Goal: Complete application form: Complete application form

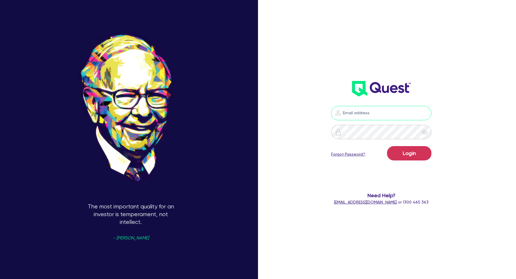
click at [384, 106] on input "email" at bounding box center [381, 113] width 100 height 14
click at [375, 113] on input "email" at bounding box center [381, 113] width 100 height 14
type input "[EMAIL_ADDRESS][DOMAIN_NAME]"
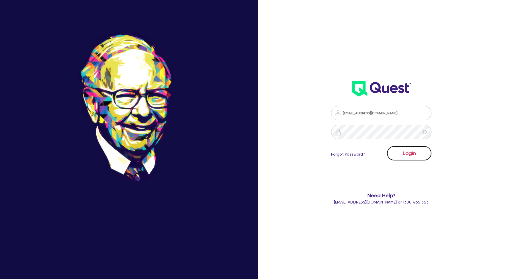
click at [408, 159] on button "Login" at bounding box center [409, 153] width 44 height 14
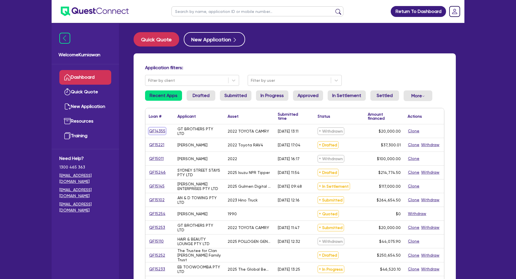
click at [155, 130] on link "QF14355" at bounding box center [157, 131] width 17 height 7
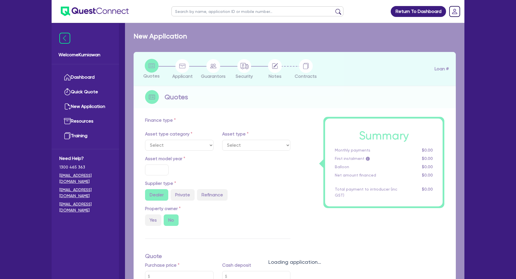
select select "CARS_AND_LIGHT_TRUCKS"
type input "2022"
type input "25,000"
type input "5,000"
type input "6.49"
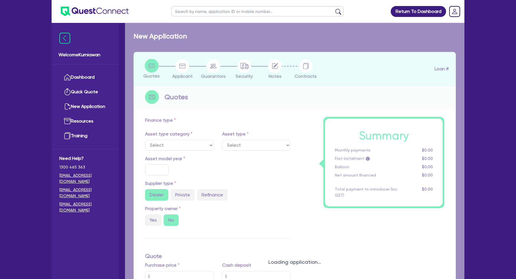
type input "1,298.73"
type input "17.6"
type input "909.09"
select select "PASSENGER_VEHICLES"
select select "PRIMARY_ASSETS"
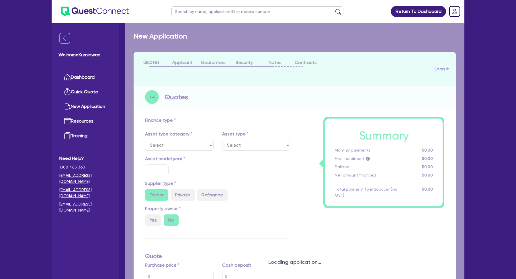
type input "2014"
radio input "false"
radio input "true"
type input "80,000"
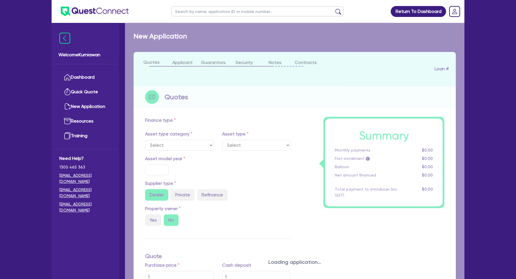
type input "30,000"
type input "5"
type input "2,532.73"
type input "9"
select select "HEAVY_TRUCKS"
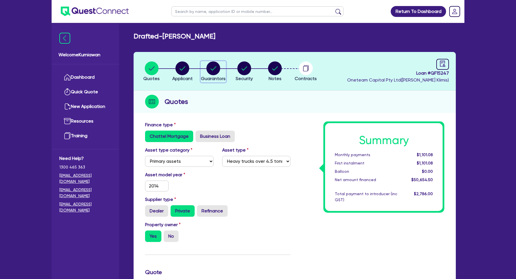
click at [219, 67] on circle "button" at bounding box center [213, 68] width 14 height 14
select select "MR"
select select "[GEOGRAPHIC_DATA]"
select select "MARRIED"
select select "CASH"
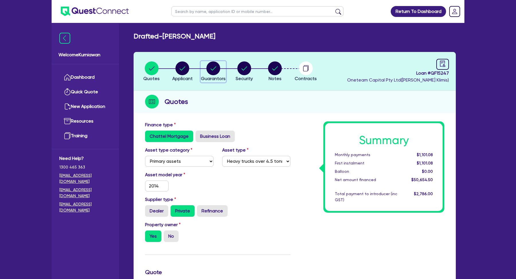
select select "OTHER"
select select "TRUCK"
select select "TRAILER"
select select "VEHICLE"
select select "EQUIPMENT"
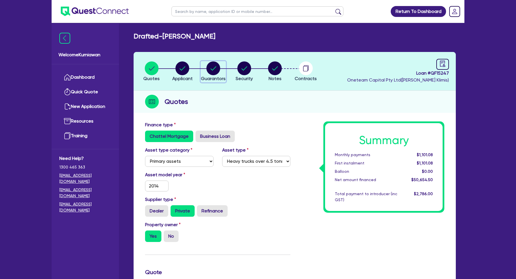
select select "VEHICLE"
select select "VEHICLE_LOAN"
select select "EQUIPMENT_LOAN"
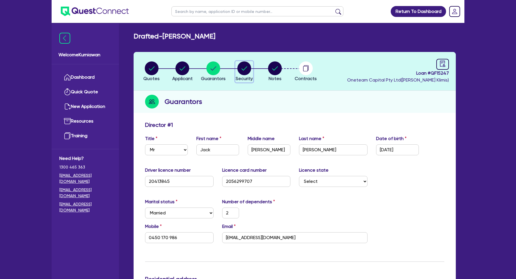
click at [246, 70] on circle "button" at bounding box center [244, 68] width 14 height 14
select select "PRIMARY_ASSETS"
select select "HEAVY_TRUCKS"
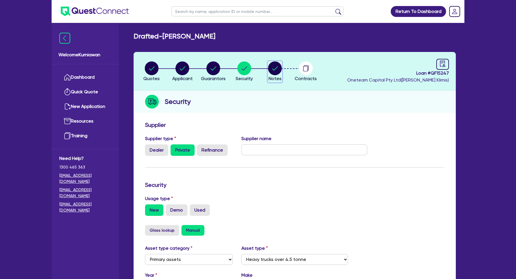
click at [275, 78] on span "Notes" at bounding box center [275, 78] width 13 height 5
select select "Other"
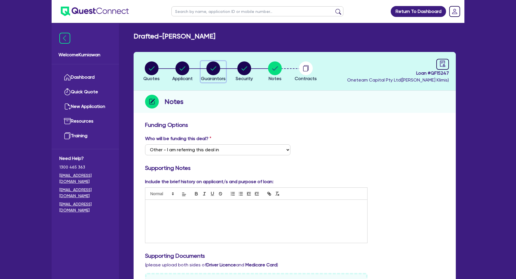
click at [210, 73] on circle "button" at bounding box center [213, 68] width 14 height 14
select select "MR"
select select "NSW"
select select "MARRIED"
select select "CASH"
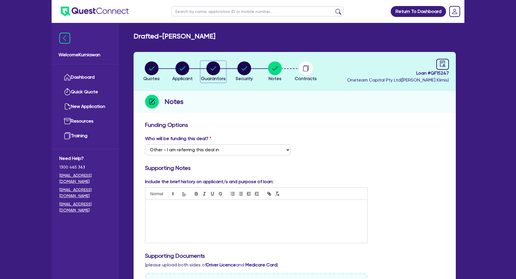
select select "OTHER"
select select "TRUCK"
select select "TRAILER"
select select "VEHICLE"
select select "EQUIPMENT"
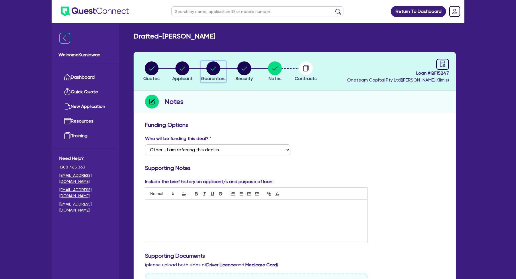
select select "VEHICLE"
select select "VEHICLE_LOAN"
select select "EQUIPMENT_LOAN"
